Goal: Book appointment/travel/reservation

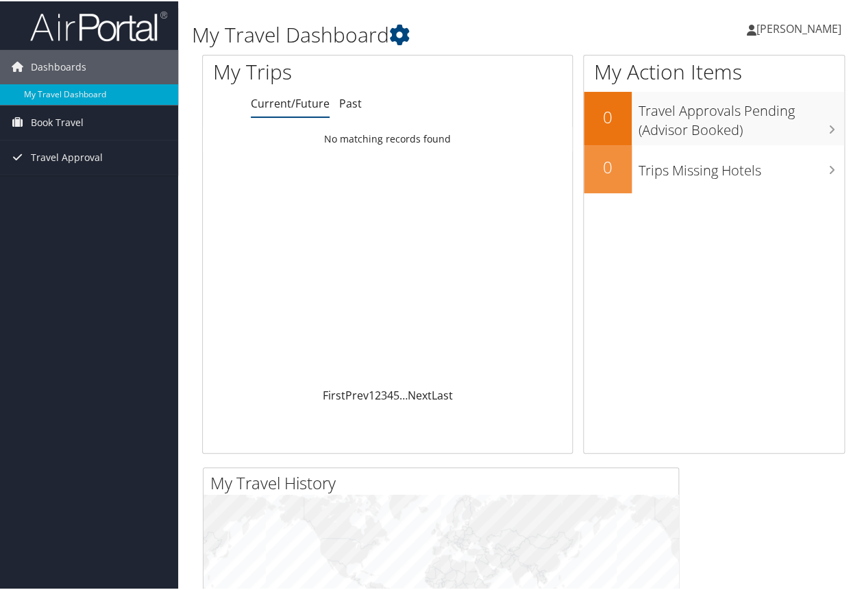
click at [785, 31] on span "[PERSON_NAME]" at bounding box center [798, 27] width 85 height 15
click at [72, 123] on span "Book Travel" at bounding box center [57, 121] width 53 height 34
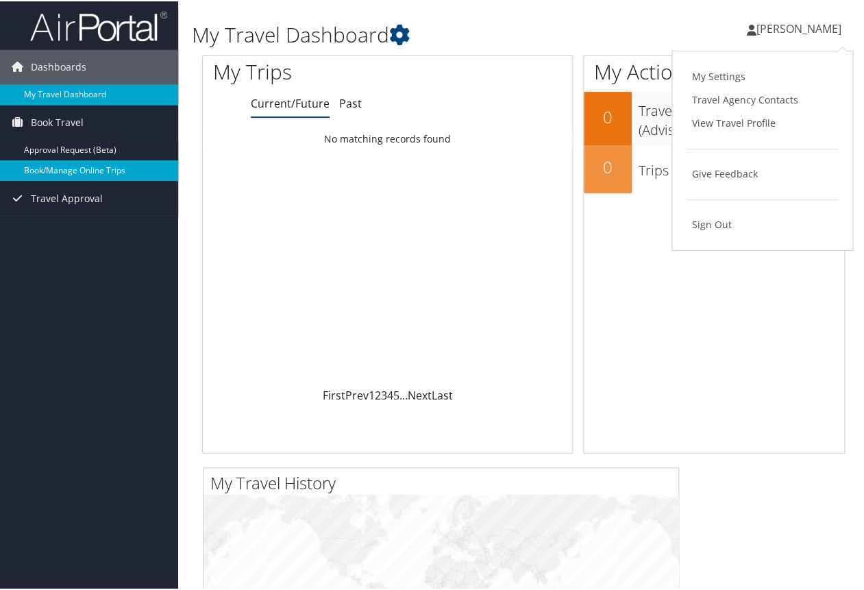
click at [103, 170] on link "Book/Manage Online Trips" at bounding box center [89, 169] width 178 height 21
